Goal: Information Seeking & Learning: Check status

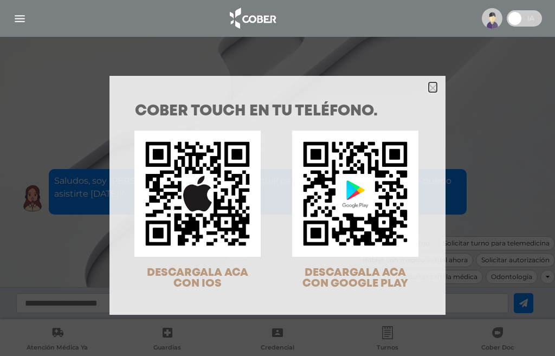
click at [429, 88] on icon "Close" at bounding box center [433, 88] width 8 height 8
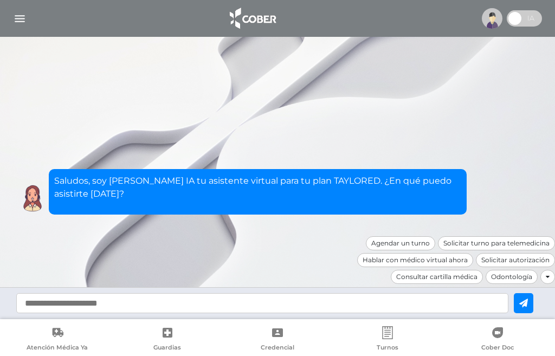
click at [261, 18] on img at bounding box center [252, 18] width 57 height 26
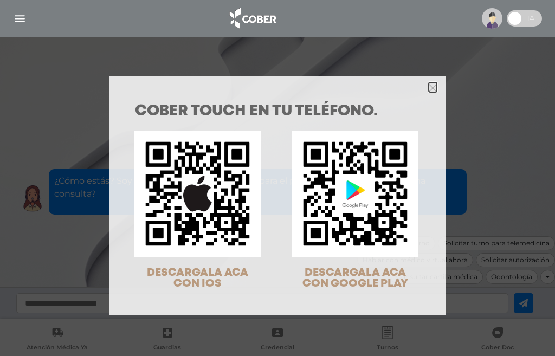
click at [429, 87] on icon "Close" at bounding box center [433, 88] width 8 height 8
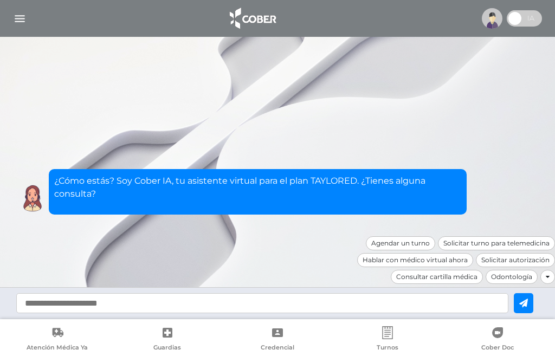
click at [20, 17] on img "button" at bounding box center [20, 19] width 14 height 14
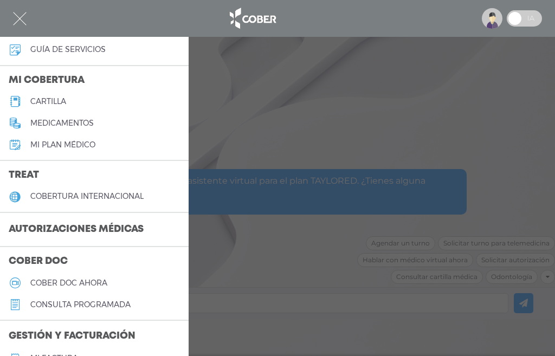
scroll to position [108, 0]
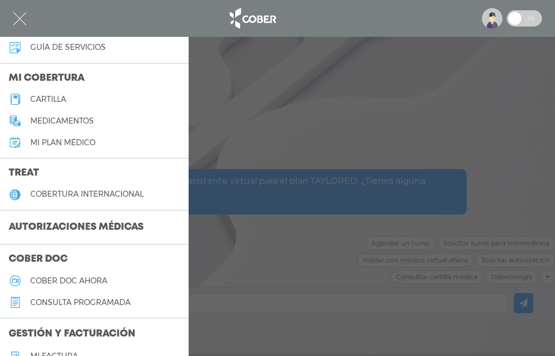
click at [57, 229] on h3 "Autorizaciones médicas" at bounding box center [76, 227] width 152 height 21
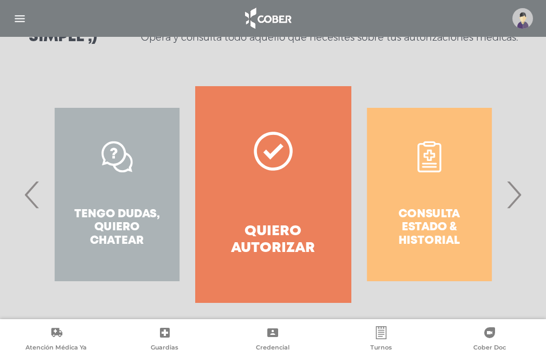
scroll to position [188, 0]
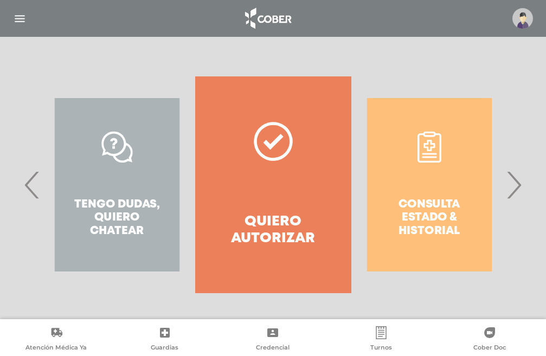
click at [514, 188] on span "›" at bounding box center [513, 185] width 21 height 59
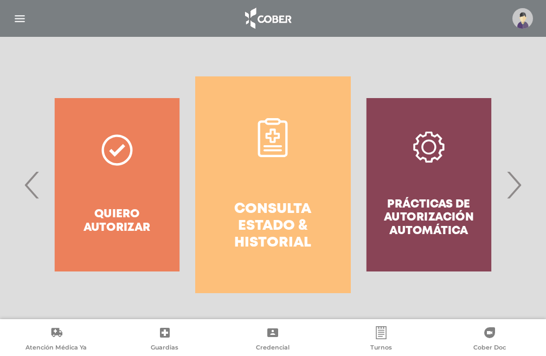
click at [514, 188] on span "›" at bounding box center [513, 185] width 21 height 59
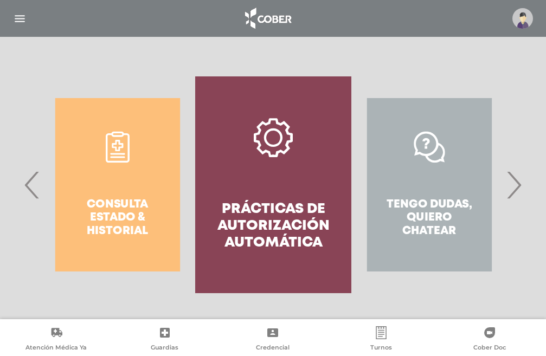
click at [300, 190] on link "Prácticas de autorización automática" at bounding box center [273, 184] width 156 height 217
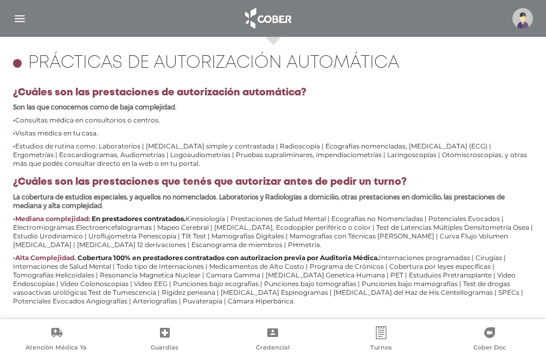
scroll to position [481, 0]
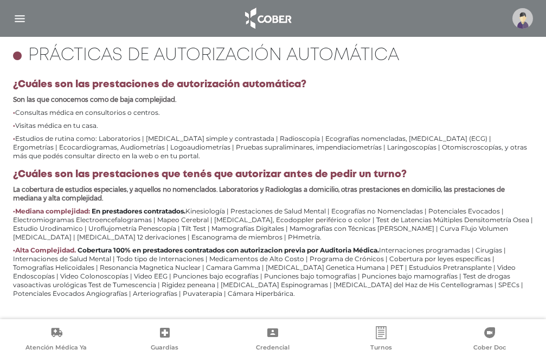
click at [19, 17] on img "button" at bounding box center [20, 19] width 14 height 14
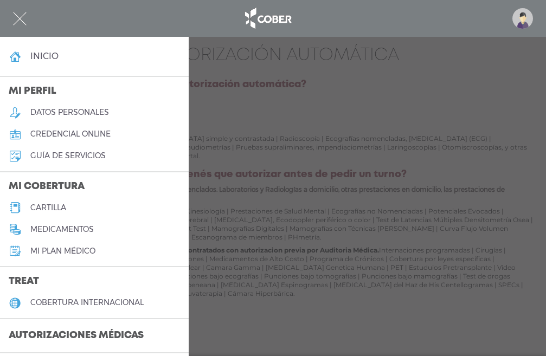
scroll to position [54, 0]
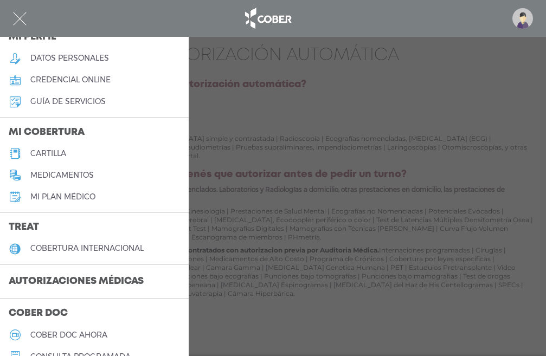
click at [66, 284] on h3 "Autorizaciones médicas" at bounding box center [76, 282] width 152 height 21
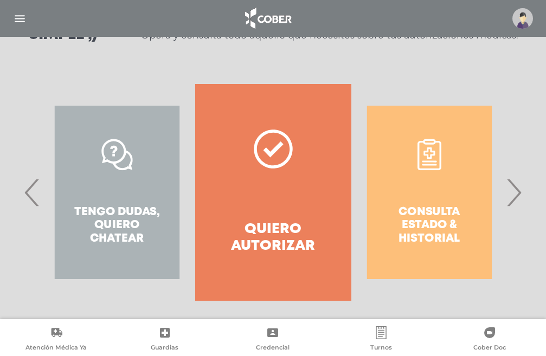
scroll to position [188, 0]
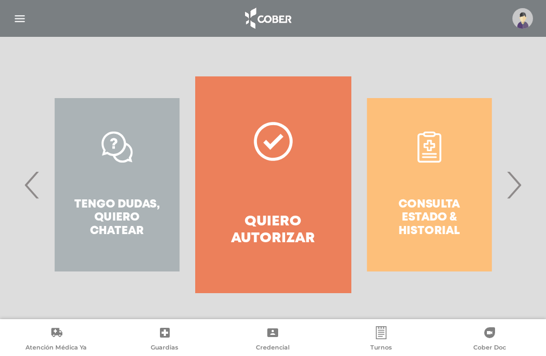
click at [515, 190] on span "›" at bounding box center [513, 185] width 21 height 59
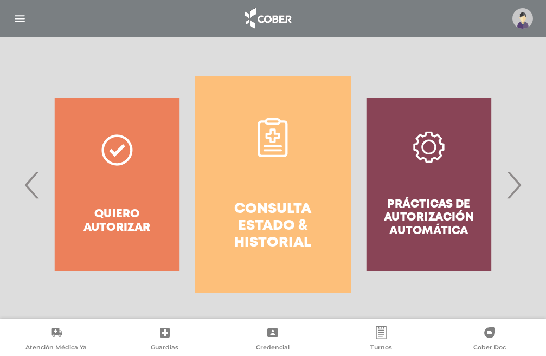
click at [515, 190] on span "›" at bounding box center [513, 185] width 21 height 59
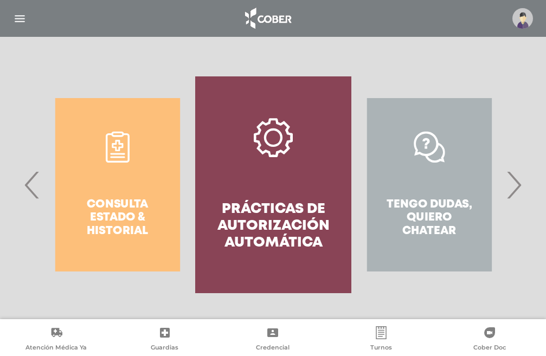
click at [515, 190] on span "›" at bounding box center [513, 185] width 21 height 59
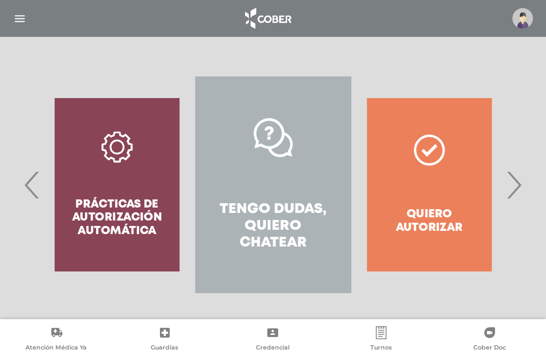
click at [515, 190] on span "›" at bounding box center [513, 185] width 21 height 59
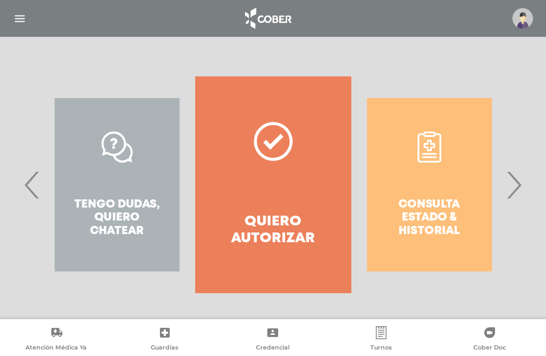
click at [422, 185] on div "Consulta estado & historial" at bounding box center [429, 184] width 156 height 217
click at [512, 188] on span "›" at bounding box center [513, 185] width 21 height 59
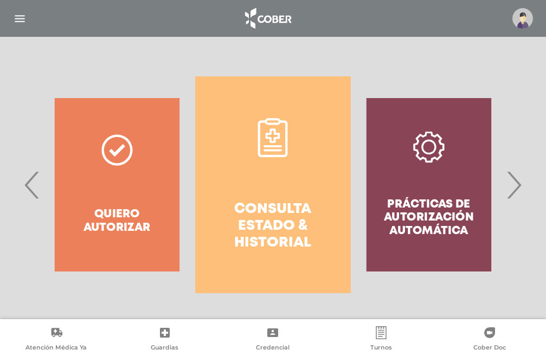
click at [280, 185] on link "Consulta estado & historial" at bounding box center [273, 184] width 156 height 217
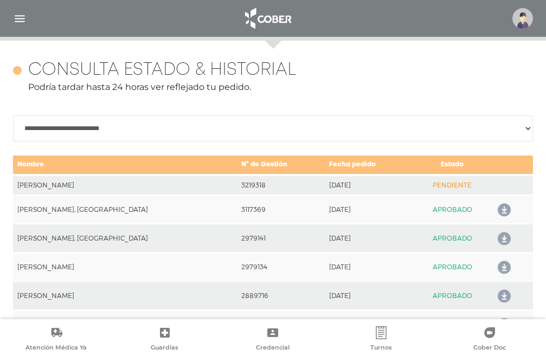
scroll to position [481, 0]
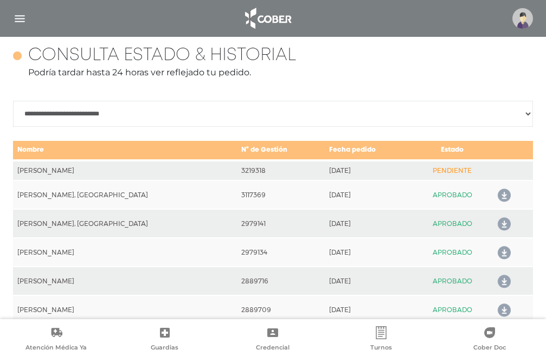
drag, startPoint x: 20, startPoint y: 16, endPoint x: 17, endPoint y: 23, distance: 7.5
click at [18, 16] on img "button" at bounding box center [20, 19] width 14 height 14
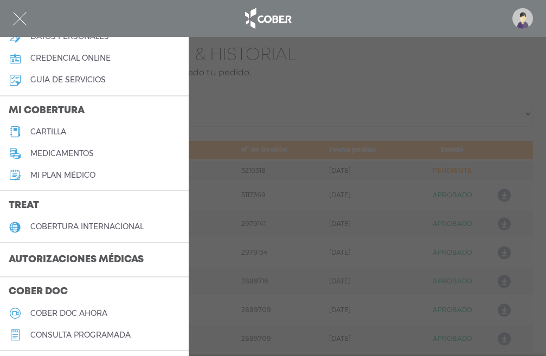
scroll to position [163, 0]
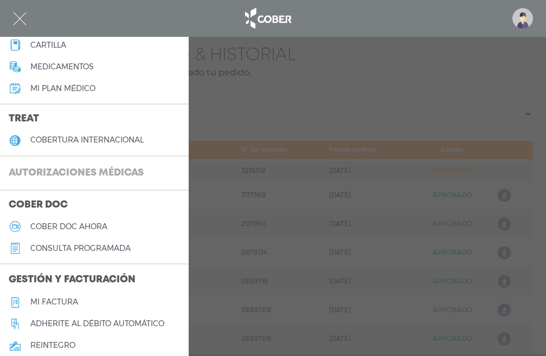
click at [67, 173] on h3 "Autorizaciones médicas" at bounding box center [76, 173] width 152 height 21
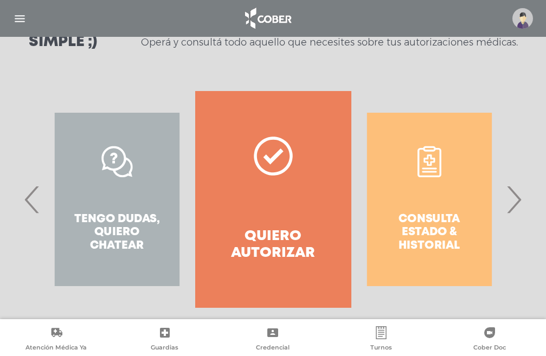
scroll to position [188, 0]
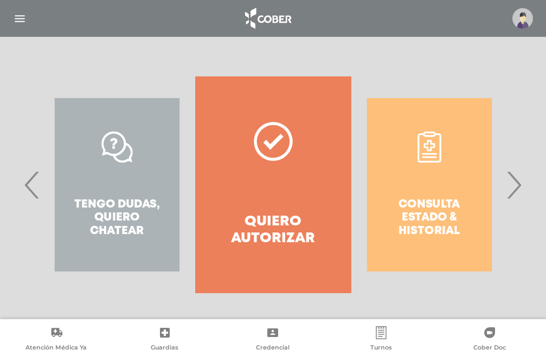
click at [524, 20] on img at bounding box center [522, 18] width 21 height 21
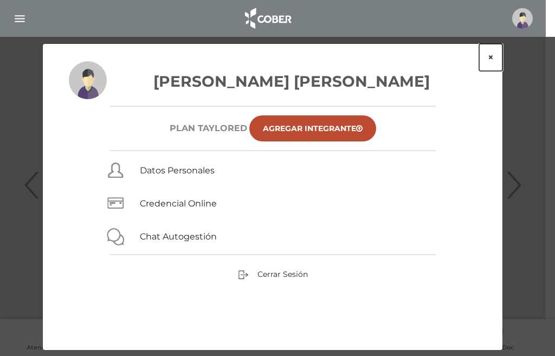
click at [493, 57] on button "×" at bounding box center [490, 57] width 23 height 27
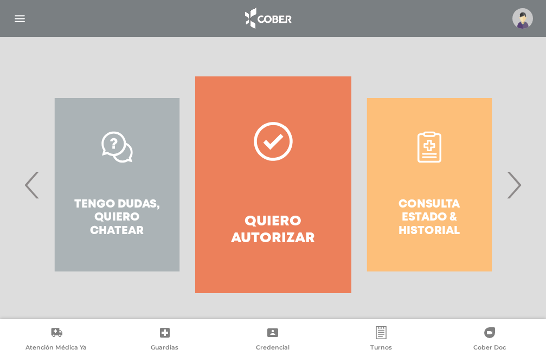
click at [511, 186] on span "›" at bounding box center [513, 185] width 21 height 59
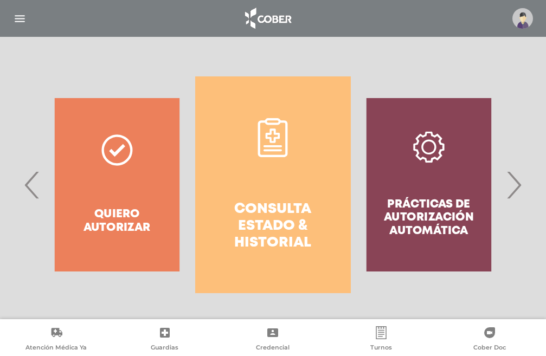
click at [511, 186] on span "›" at bounding box center [513, 185] width 21 height 59
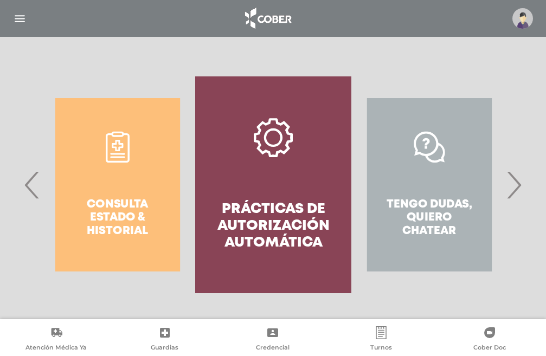
click at [435, 207] on div "Tengo dudas, quiero chatear" at bounding box center [429, 184] width 156 height 217
click at [514, 186] on span "›" at bounding box center [513, 185] width 21 height 59
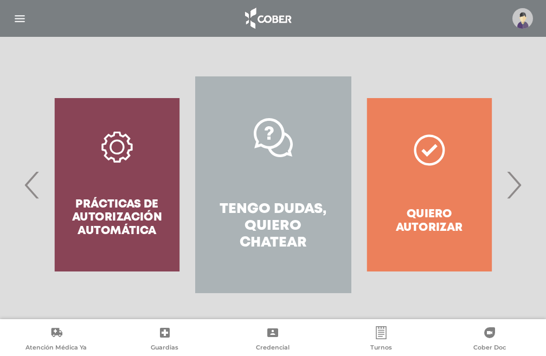
click at [273, 189] on link "Tengo dudas, quiero chatear" at bounding box center [273, 184] width 156 height 217
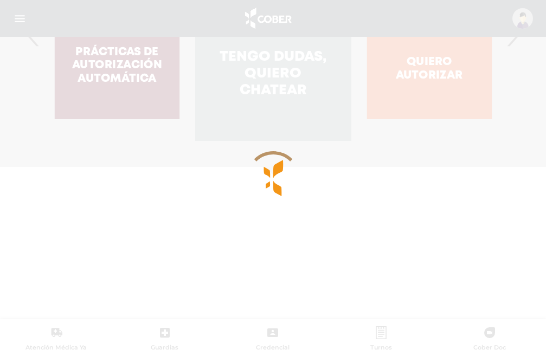
scroll to position [470, 0]
